Goal: Task Accomplishment & Management: Use online tool/utility

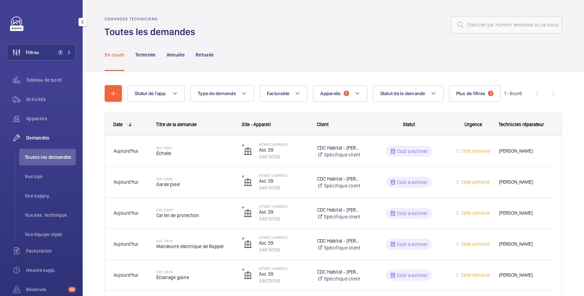
click at [40, 51] on button "Filtres 1" at bounding box center [41, 52] width 69 height 17
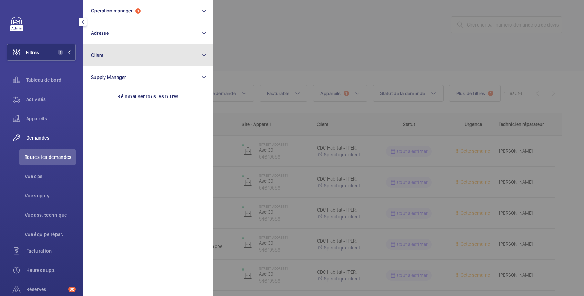
click at [97, 55] on span "Client" at bounding box center [97, 55] width 13 height 6
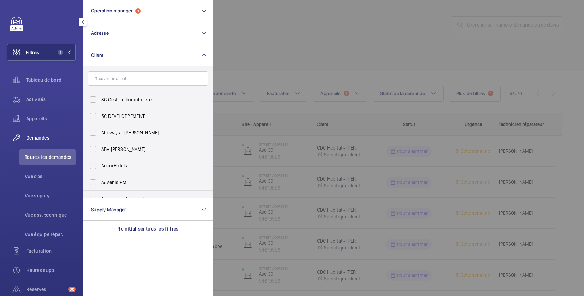
click at [102, 80] on input "text" at bounding box center [148, 78] width 120 height 14
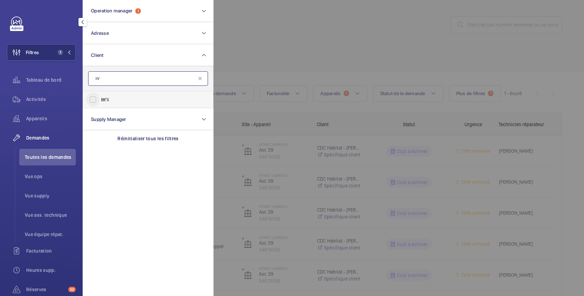
type input "IN'"
click at [94, 100] on input "In' li" at bounding box center [93, 100] width 14 height 14
checkbox input "true"
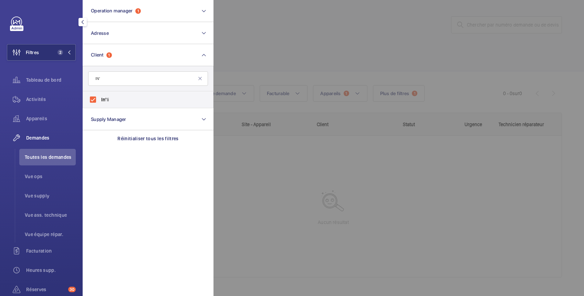
click at [295, 47] on div at bounding box center [505, 148] width 584 height 296
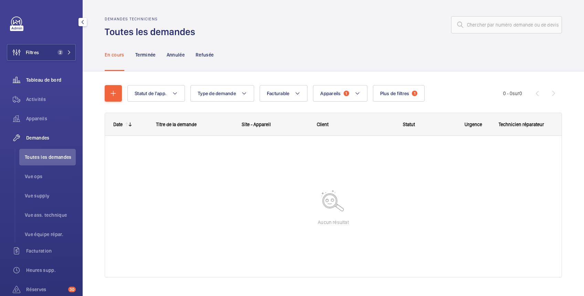
click at [56, 79] on span "Tableau de bord" at bounding box center [51, 79] width 50 height 7
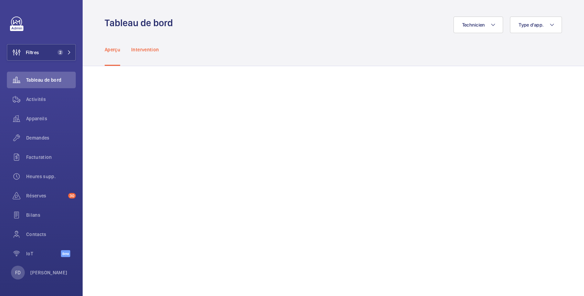
click at [151, 48] on p "Intervention" at bounding box center [145, 49] width 28 height 7
click at [37, 116] on span "Appareils" at bounding box center [51, 118] width 50 height 7
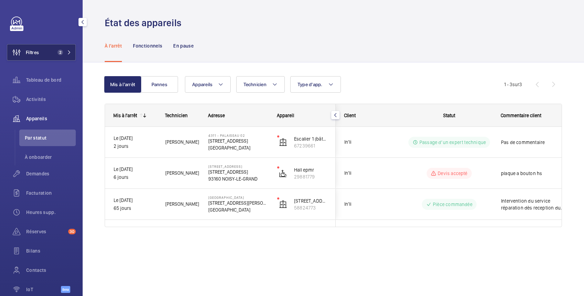
click at [47, 53] on button "Filtres 2" at bounding box center [41, 52] width 69 height 17
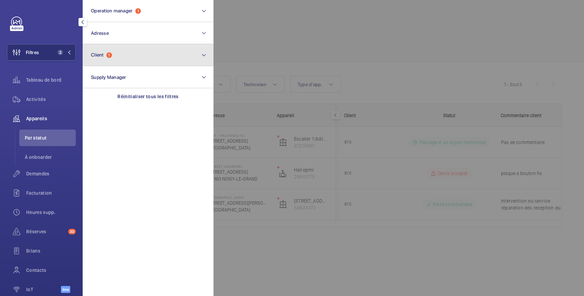
click at [92, 52] on span "Client" at bounding box center [97, 55] width 13 height 6
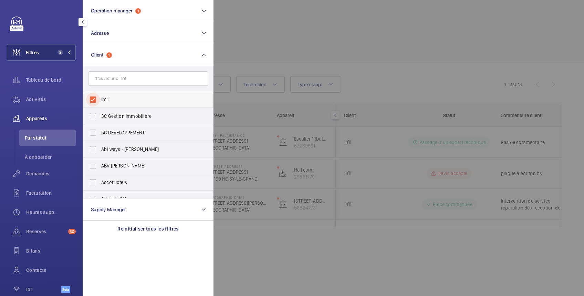
click at [96, 100] on input "In'li" at bounding box center [93, 100] width 14 height 14
checkbox input "false"
click at [108, 78] on input "text" at bounding box center [148, 78] width 120 height 14
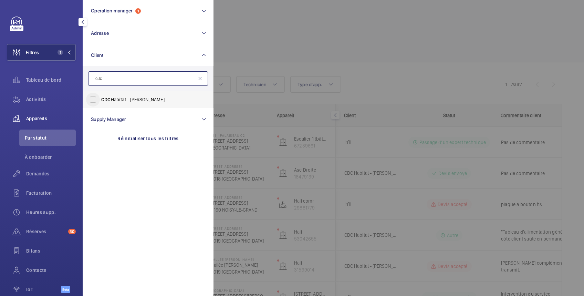
type input "cdc"
click at [93, 102] on input "CDC Habitat - [PERSON_NAME]" at bounding box center [93, 100] width 14 height 14
checkbox input "true"
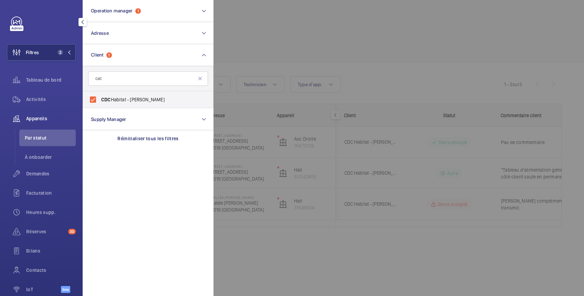
click at [263, 20] on div at bounding box center [505, 148] width 584 height 296
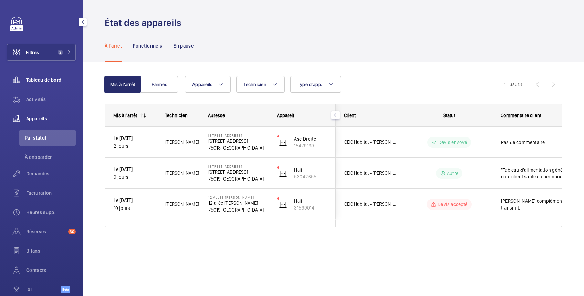
click at [55, 79] on span "Tableau de bord" at bounding box center [51, 79] width 50 height 7
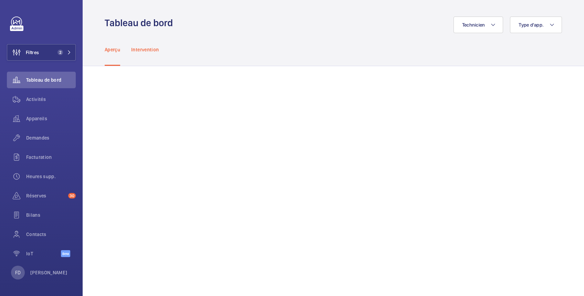
click at [152, 47] on p "Intervention" at bounding box center [145, 49] width 28 height 7
click at [35, 119] on span "Appareils" at bounding box center [51, 118] width 50 height 7
